Goal: Navigation & Orientation: Find specific page/section

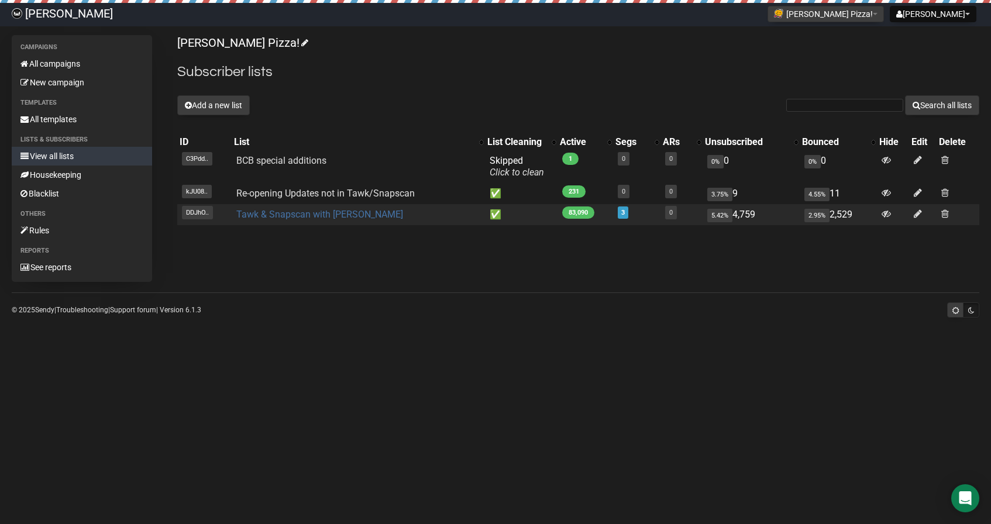
click at [293, 216] on link "Tawk & Snapscan with [PERSON_NAME]" at bounding box center [319, 214] width 167 height 11
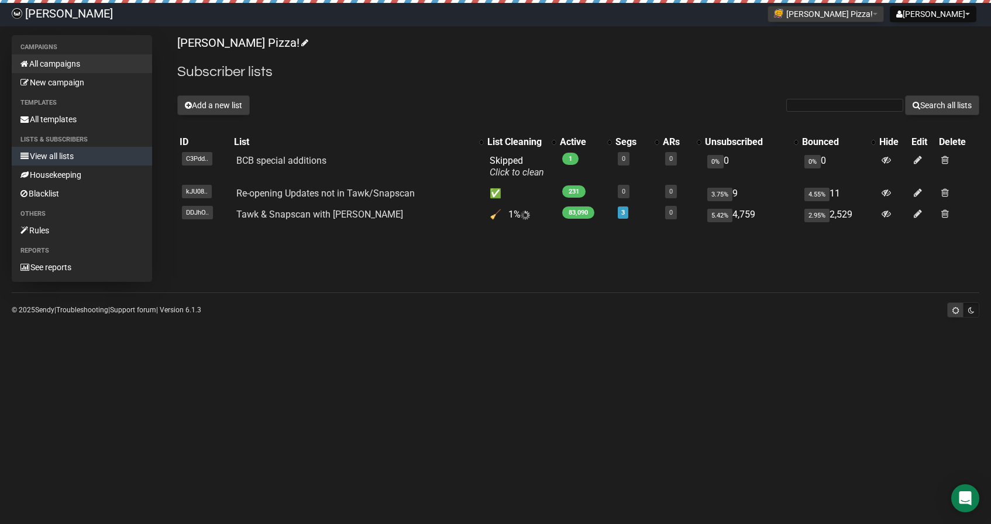
click at [56, 67] on link "All campaigns" at bounding box center [82, 63] width 140 height 19
